Goal: Task Accomplishment & Management: Manage account settings

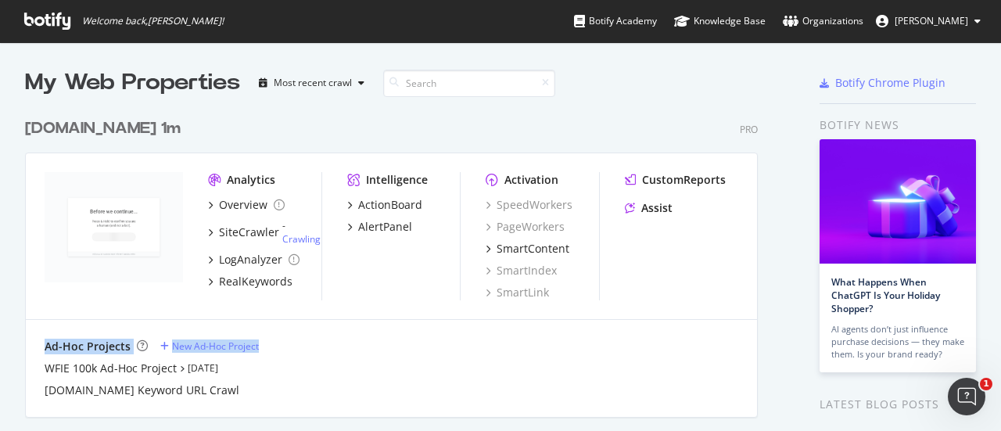
drag, startPoint x: 752, startPoint y: 239, endPoint x: 516, endPoint y: 325, distance: 251.6
click at [516, 325] on div "Analytics Overview SiteCrawler - Crawling LogAnalyzer RealKeywords Intelligence…" at bounding box center [391, 284] width 733 height 265
click at [313, 235] on link "Crawling" at bounding box center [301, 238] width 38 height 13
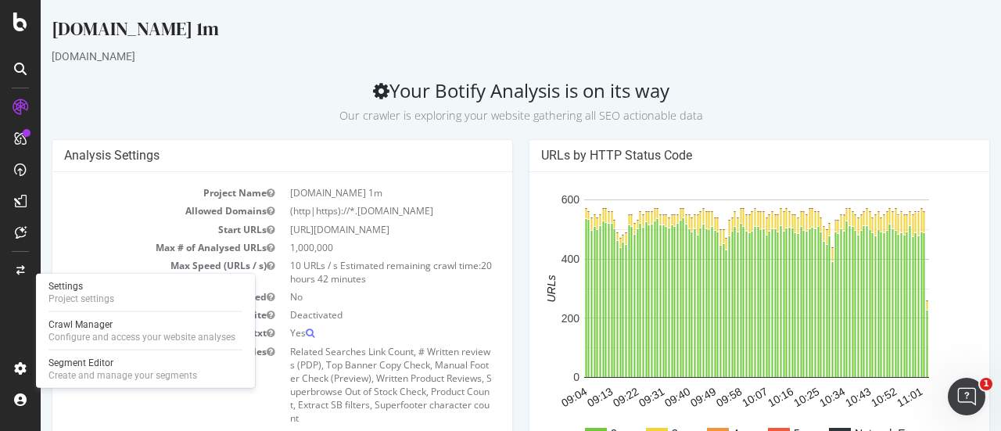
click at [716, 34] on div "[DOMAIN_NAME] 1m" at bounding box center [521, 32] width 938 height 33
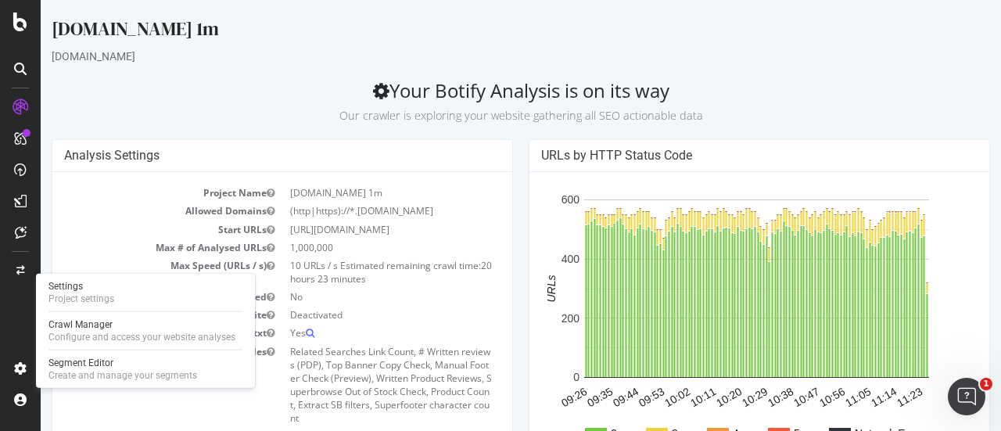
click at [305, 242] on td "1,000,000" at bounding box center [391, 248] width 218 height 18
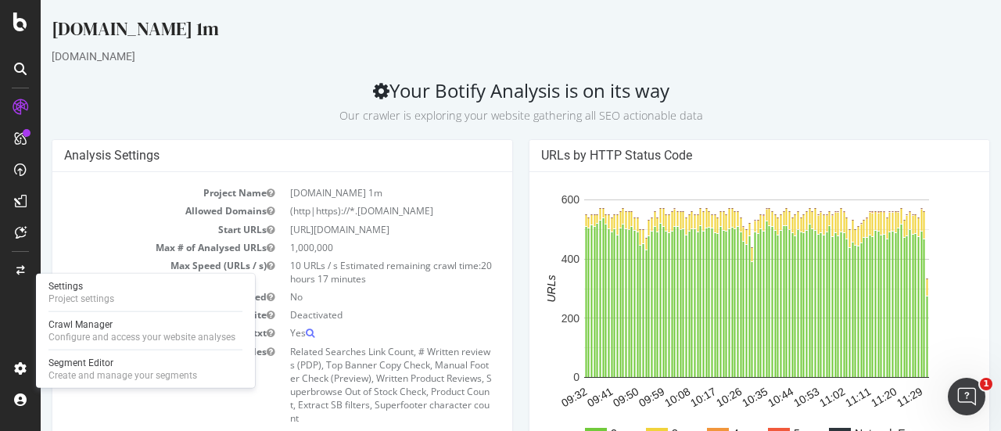
scroll to position [132, 0]
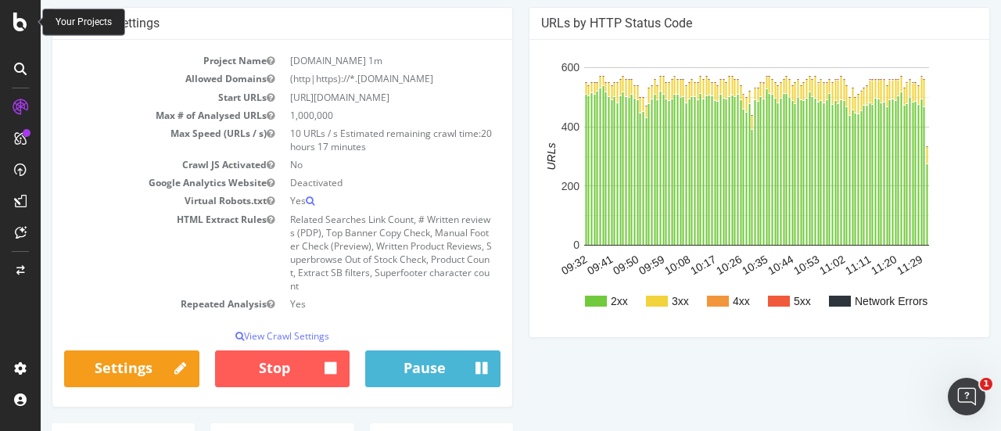
click at [22, 18] on icon at bounding box center [20, 22] width 14 height 19
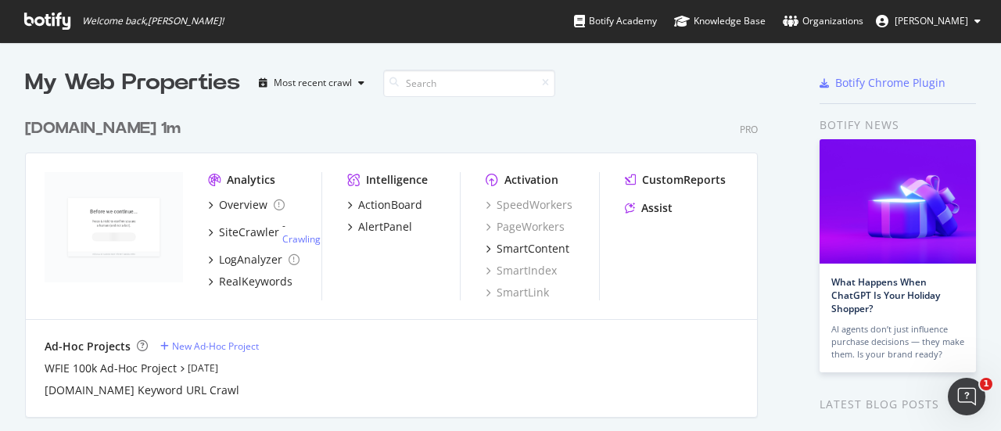
scroll to position [419, 977]
click at [956, 27] on button "Jake Labate" at bounding box center [928, 21] width 130 height 25
click at [671, 107] on div "Wayfair.ie 1m Pro Analytics Overview SiteCrawler - Crawling LogAnalyzer RealKey…" at bounding box center [397, 257] width 745 height 317
click at [376, 227] on div "AlertPanel" at bounding box center [385, 227] width 54 height 16
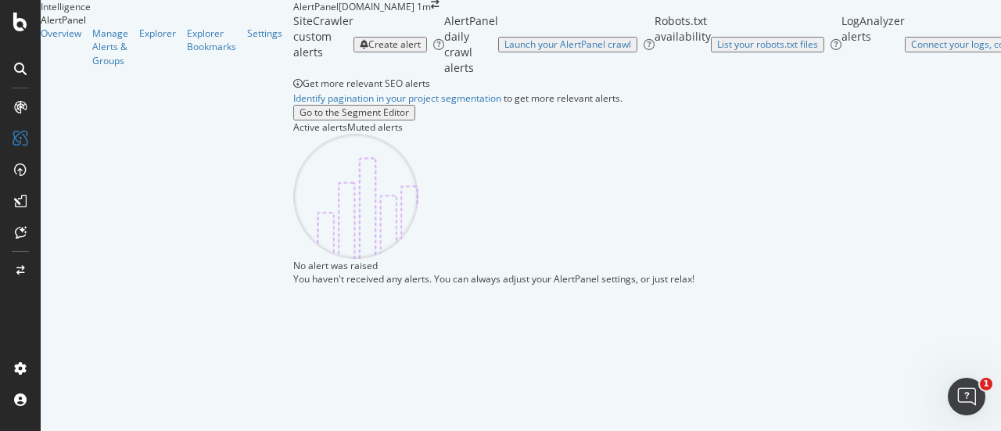
scroll to position [142, 0]
click at [449, 239] on div at bounding box center [493, 196] width 401 height 125
click at [347, 120] on div "Muted alerts" at bounding box center [375, 126] width 56 height 13
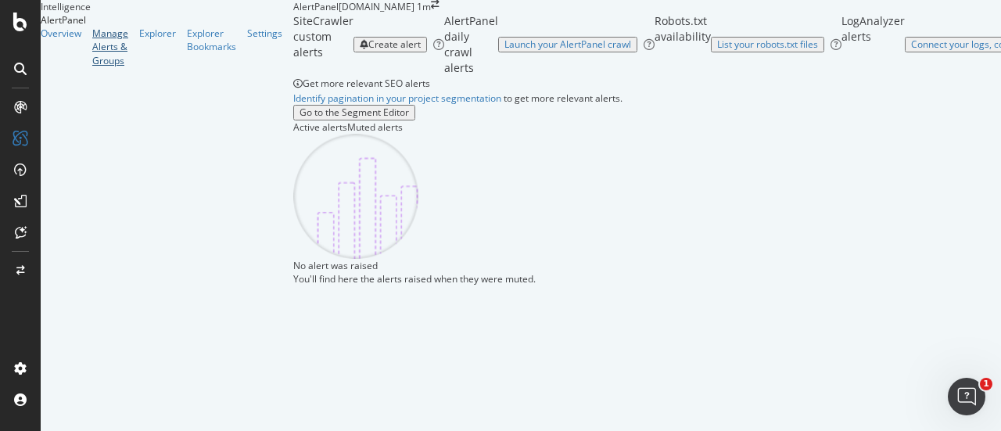
click at [109, 66] on div "Manage Alerts & Groups" at bounding box center [110, 47] width 36 height 40
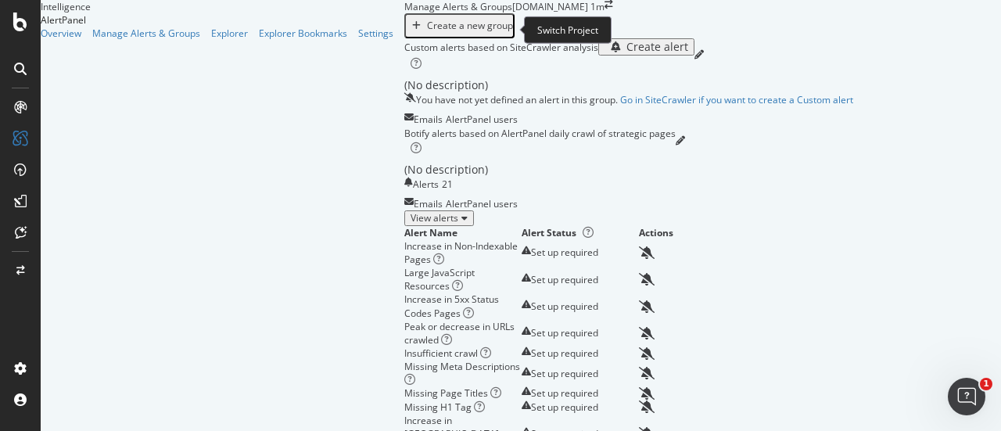
click at [604, 13] on span at bounding box center [608, 6] width 9 height 13
click at [604, 9] on icon "arrow-right-arrow-left" at bounding box center [608, 4] width 9 height 9
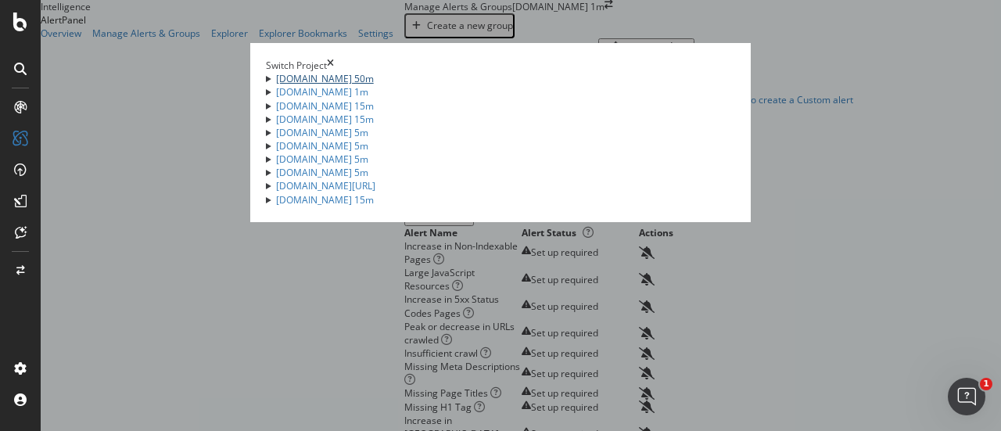
click at [276, 85] on link "[DOMAIN_NAME] 50m" at bounding box center [325, 78] width 98 height 13
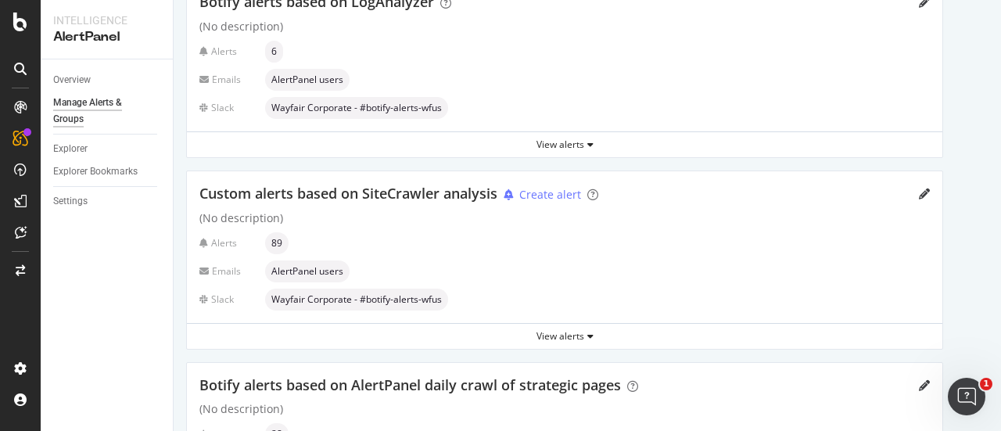
scroll to position [117, 0]
click at [543, 339] on div "View alerts" at bounding box center [564, 336] width 755 height 13
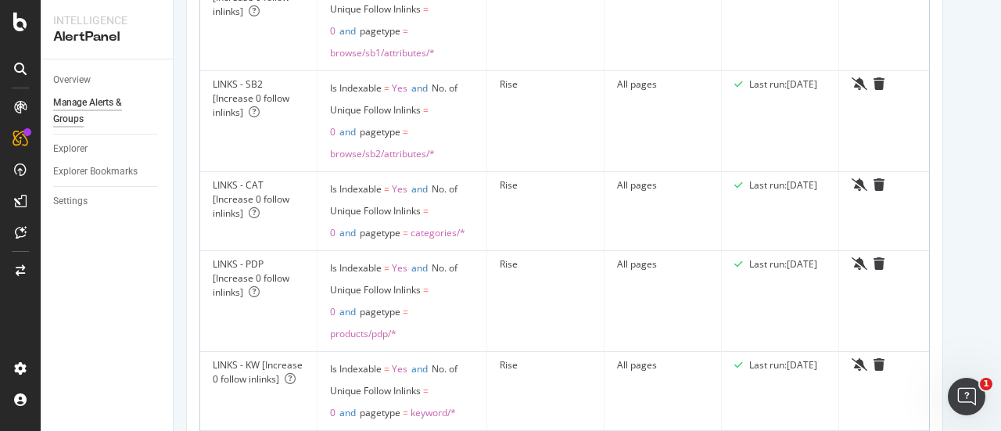
scroll to position [0, 0]
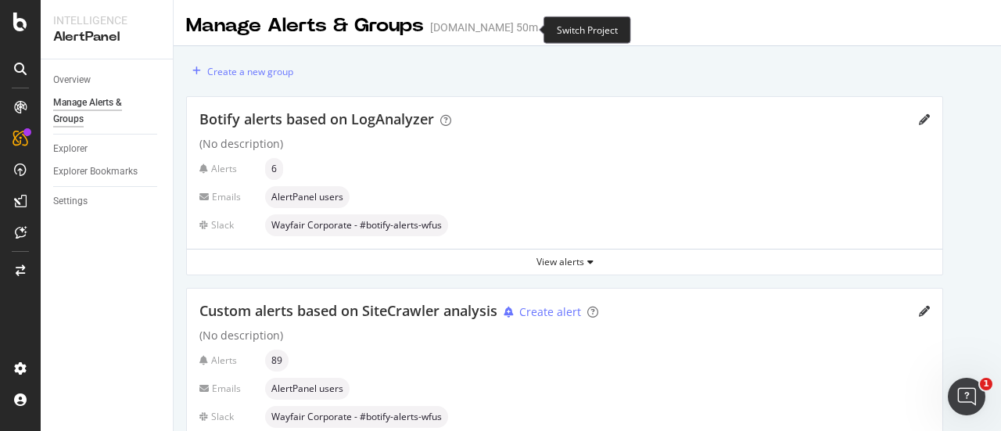
click at [544, 30] on icon "arrow-right-arrow-left" at bounding box center [548, 27] width 9 height 11
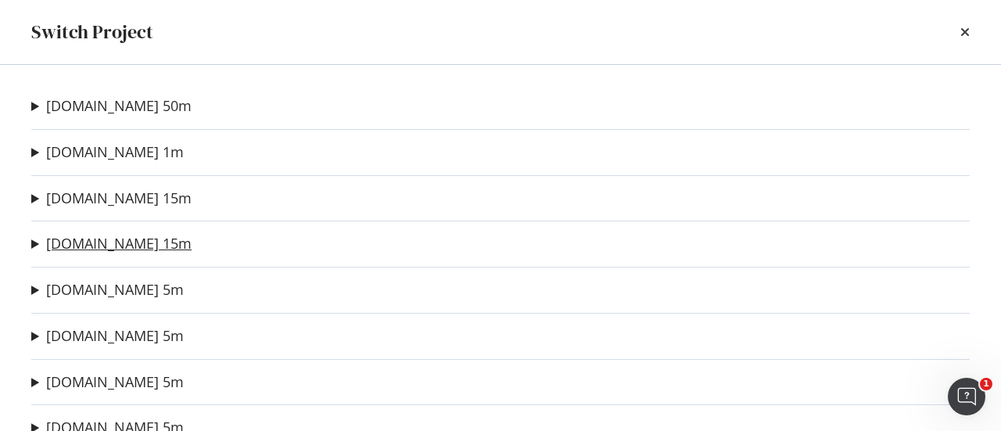
click at [93, 240] on link "[DOMAIN_NAME] 15m" at bounding box center [118, 243] width 145 height 16
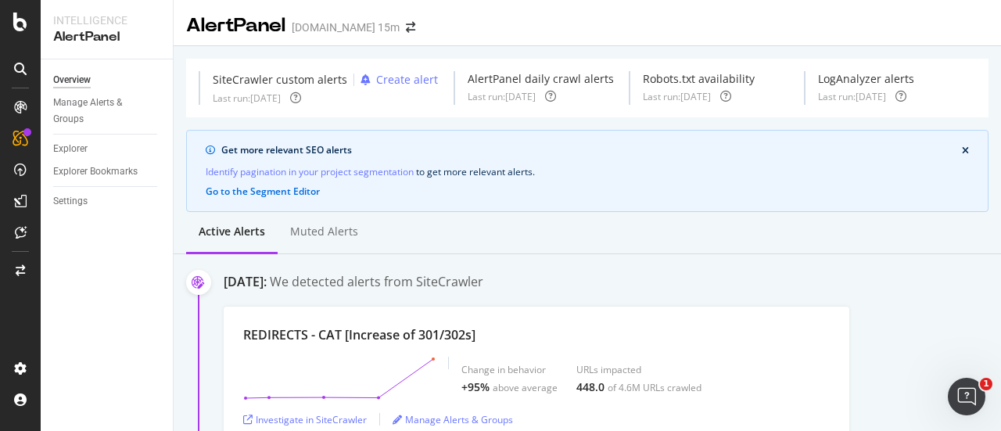
click at [962, 148] on icon "close banner" at bounding box center [965, 150] width 7 height 9
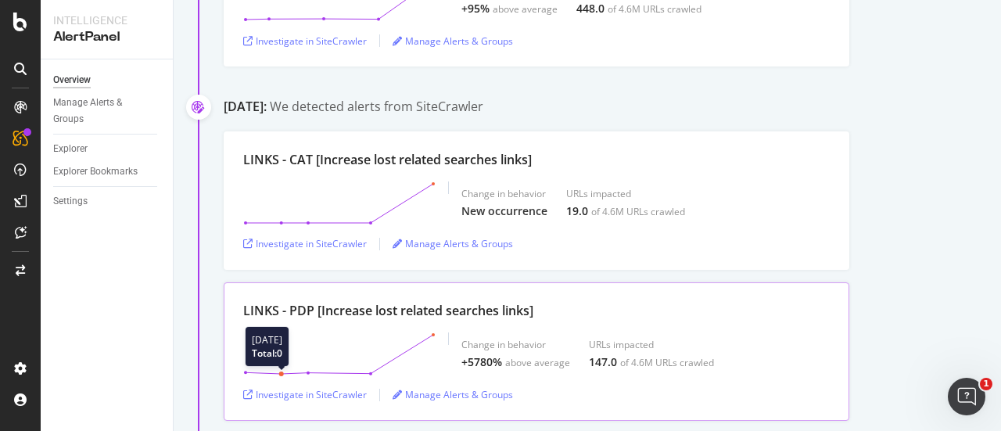
scroll to position [295, 0]
click at [198, 107] on icon at bounding box center [198, 108] width 13 height 13
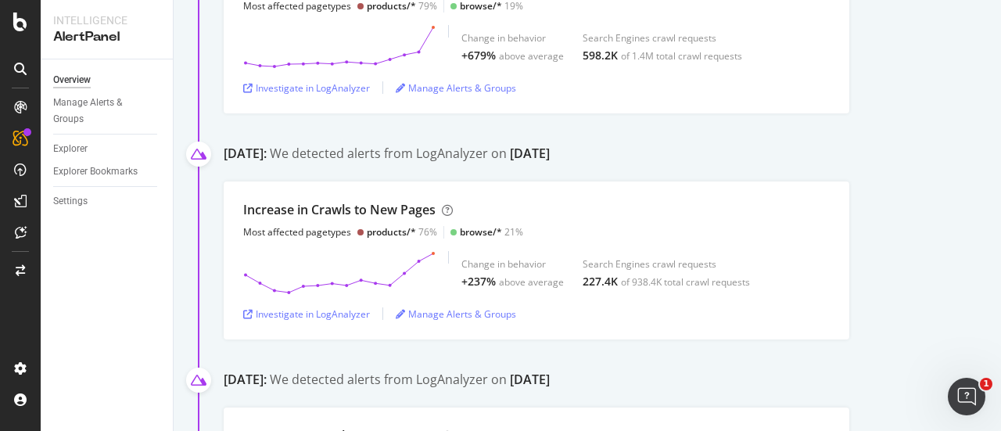
scroll to position [979, 0]
click at [88, 109] on div "Manage Alerts & Groups" at bounding box center [100, 111] width 94 height 33
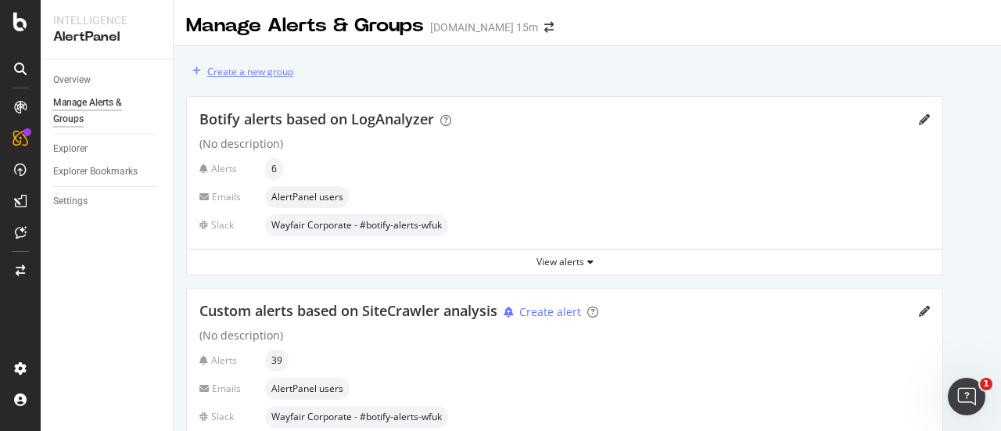
click at [275, 66] on div "Create a new group" at bounding box center [250, 71] width 86 height 13
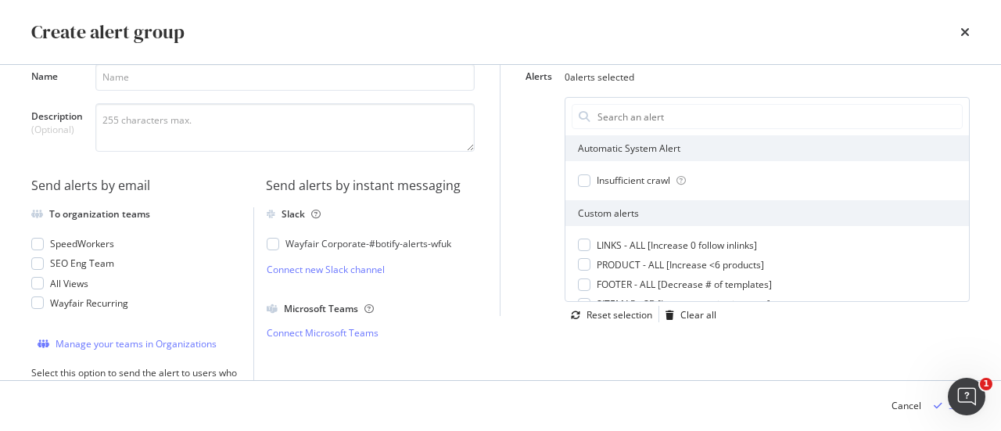
scroll to position [33, 0]
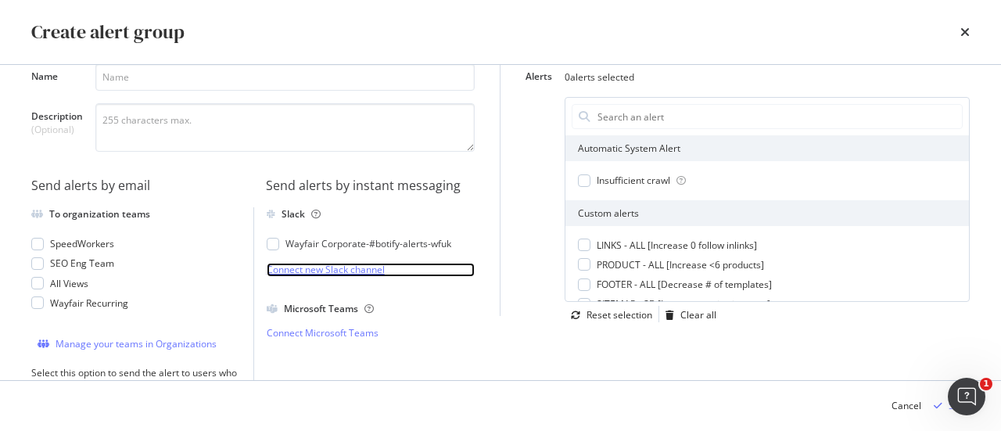
click at [317, 276] on link "Connect new Slack channel" at bounding box center [371, 269] width 209 height 13
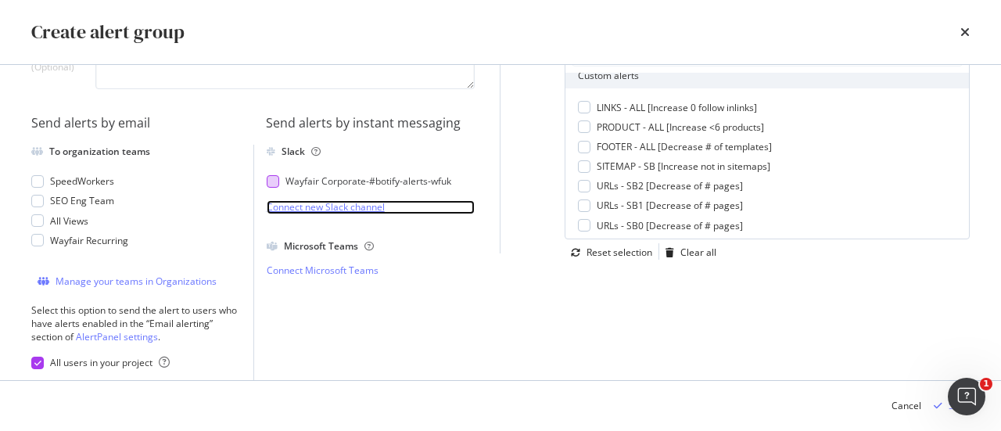
scroll to position [0, 0]
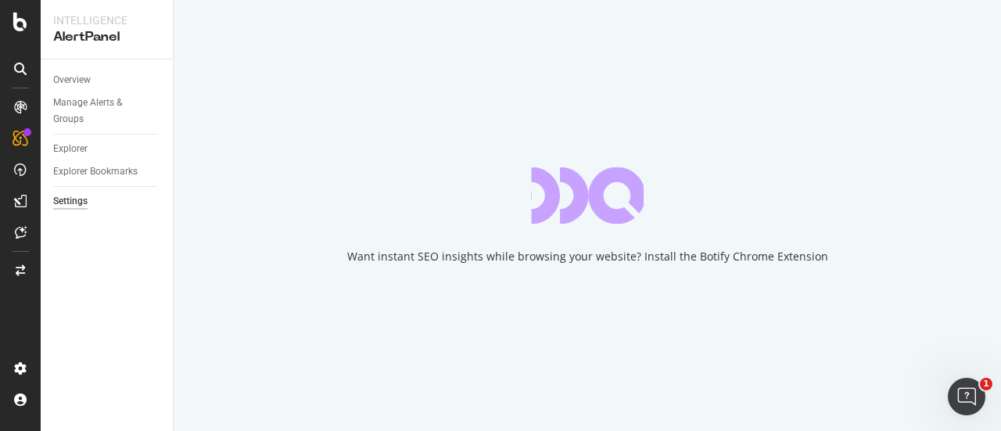
select select "21"
select select "45"
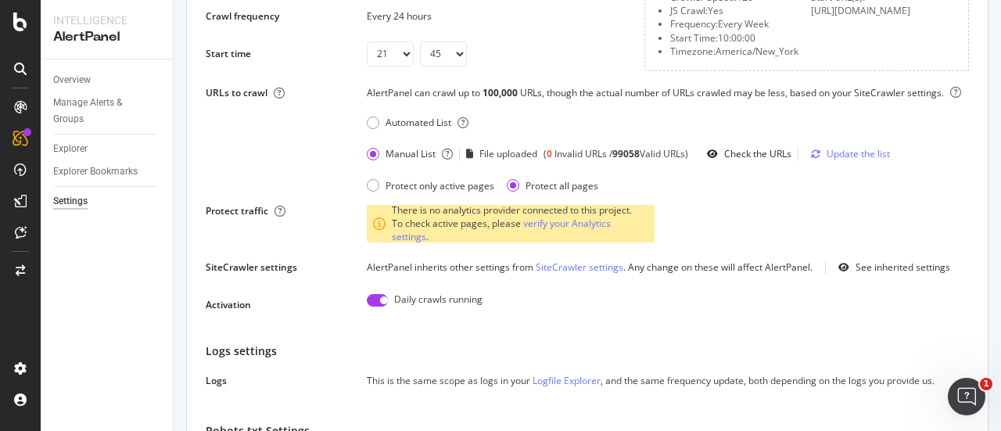
scroll to position [201, 0]
drag, startPoint x: 482, startPoint y: 162, endPoint x: 313, endPoint y: 262, distance: 196.3
click at [313, 262] on div "Crawler speed 6 URLs/s Saving this setting generate the scope of your daily ale…" at bounding box center [587, 134] width 763 height 366
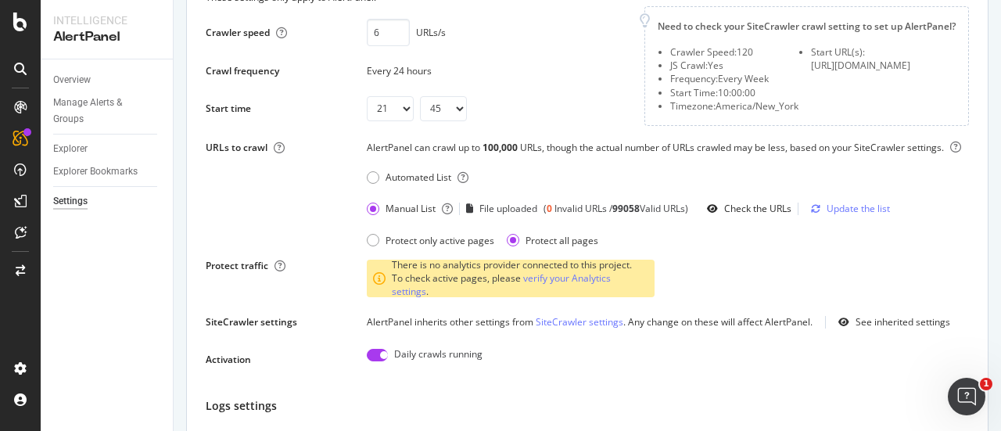
scroll to position [0, 0]
